Goal: Find specific page/section: Find specific page/section

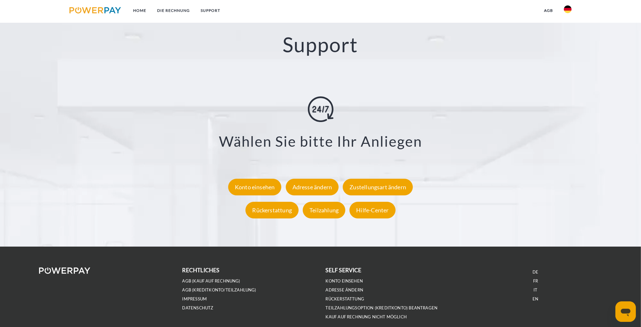
scroll to position [1164, 0]
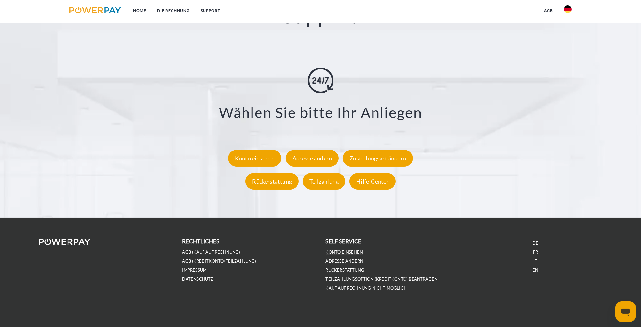
click at [345, 252] on link "Konto einsehen" at bounding box center [344, 251] width 37 height 5
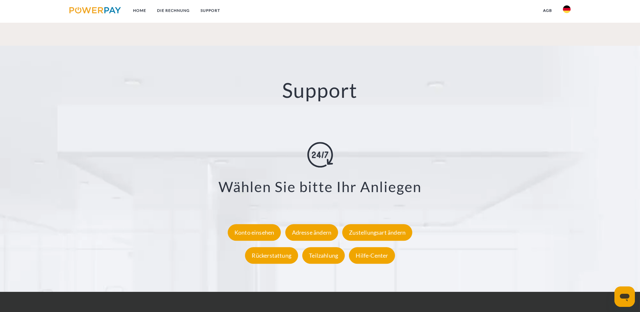
scroll to position [1080, 0]
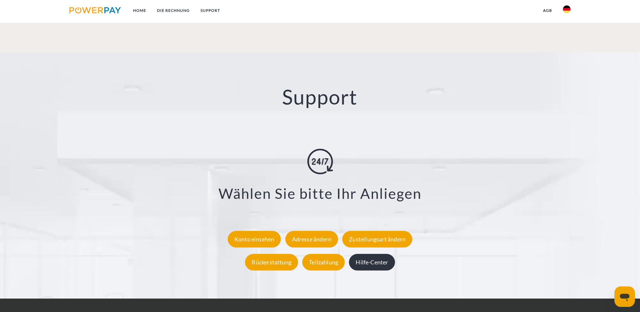
click at [374, 263] on div "Hilfe-Center" at bounding box center [372, 262] width 46 height 17
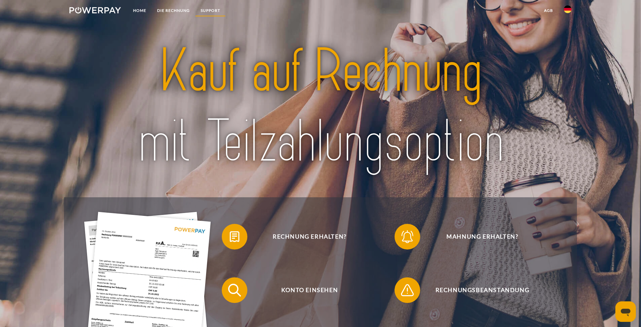
click at [209, 12] on link "SUPPORT" at bounding box center [210, 11] width 30 height 12
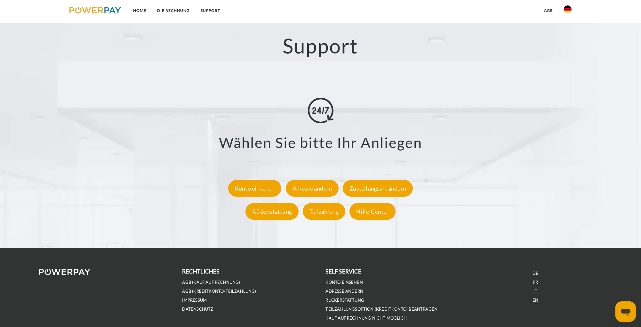
scroll to position [1137, 0]
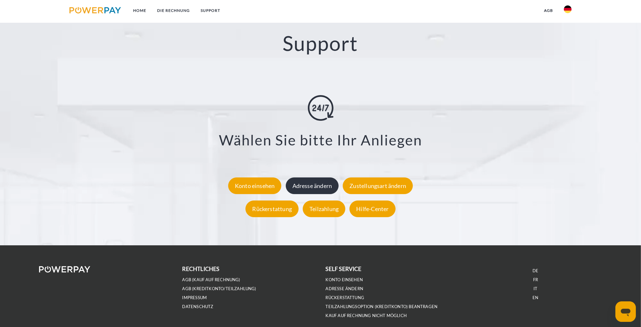
click at [323, 186] on div "Adresse ändern" at bounding box center [312, 185] width 53 height 17
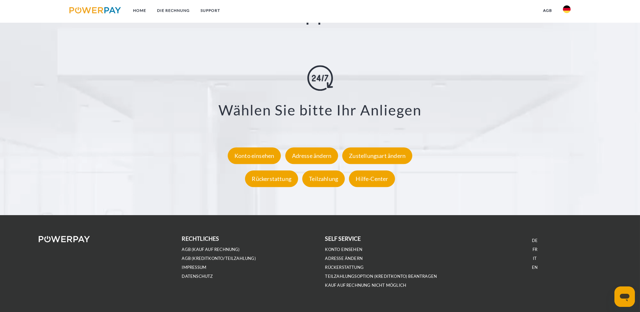
scroll to position [1163, 0]
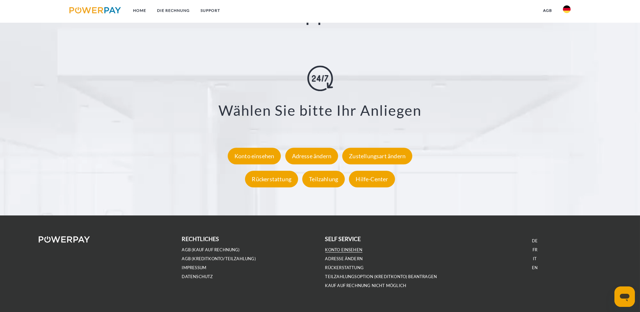
click at [358, 250] on link "Konto einsehen" at bounding box center [343, 249] width 37 height 5
